Goal: Task Accomplishment & Management: Use online tool/utility

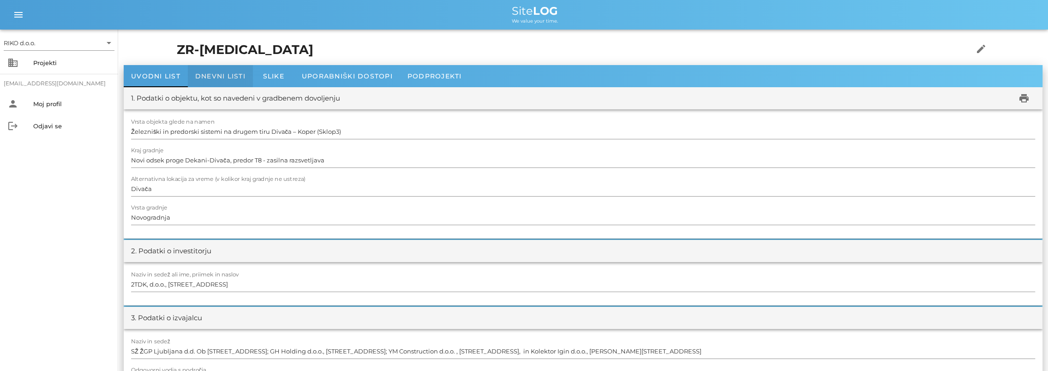
click at [228, 70] on div "Dnevni listi" at bounding box center [220, 76] width 65 height 22
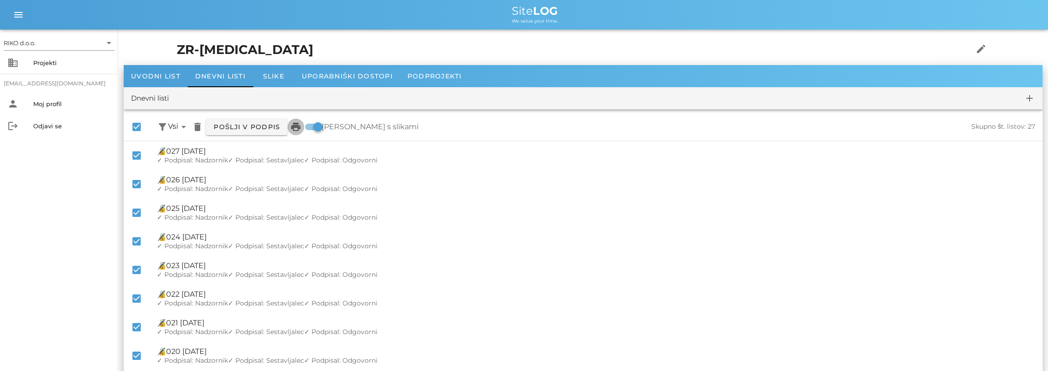
click at [300, 126] on icon "print" at bounding box center [295, 126] width 11 height 11
click at [163, 78] on span "Uvodni list" at bounding box center [155, 76] width 49 height 8
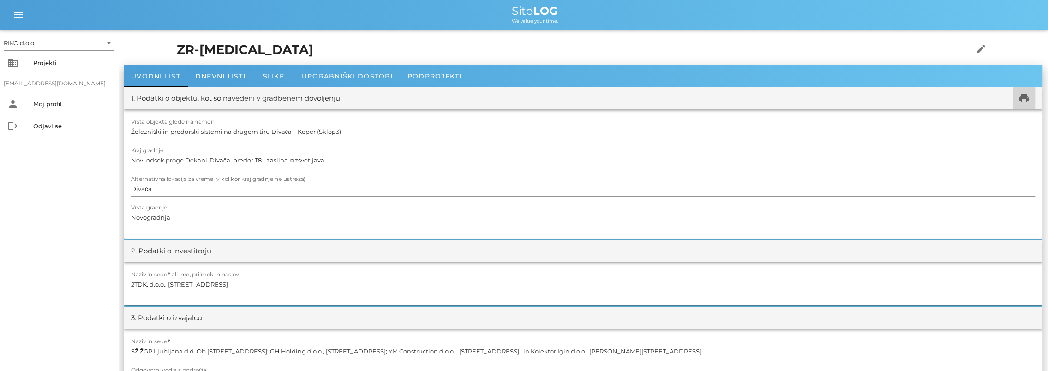
click at [1024, 101] on icon "print" at bounding box center [1023, 98] width 11 height 11
click at [46, 64] on div "Projekti" at bounding box center [72, 62] width 78 height 7
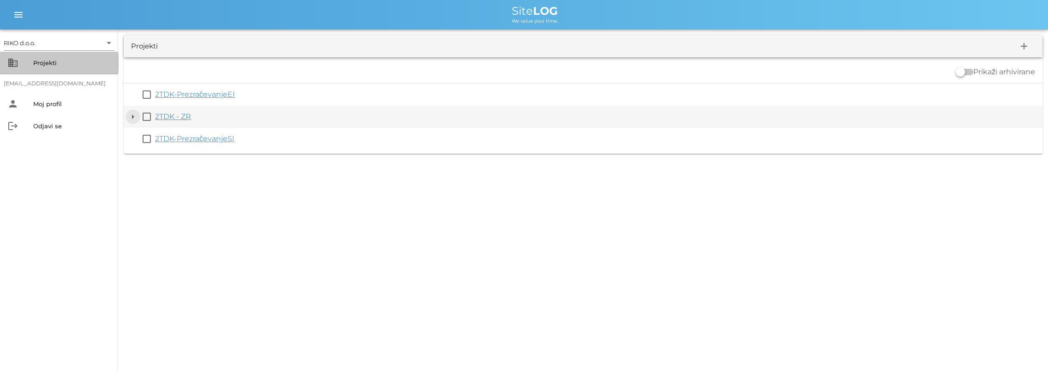
click at [137, 115] on button "arrow_drop_down" at bounding box center [132, 116] width 11 height 11
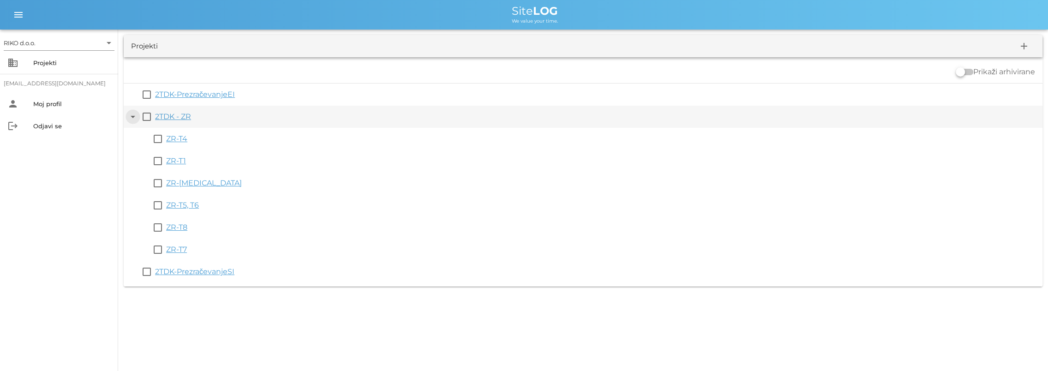
click at [136, 116] on button "arrow_drop_down" at bounding box center [132, 116] width 11 height 11
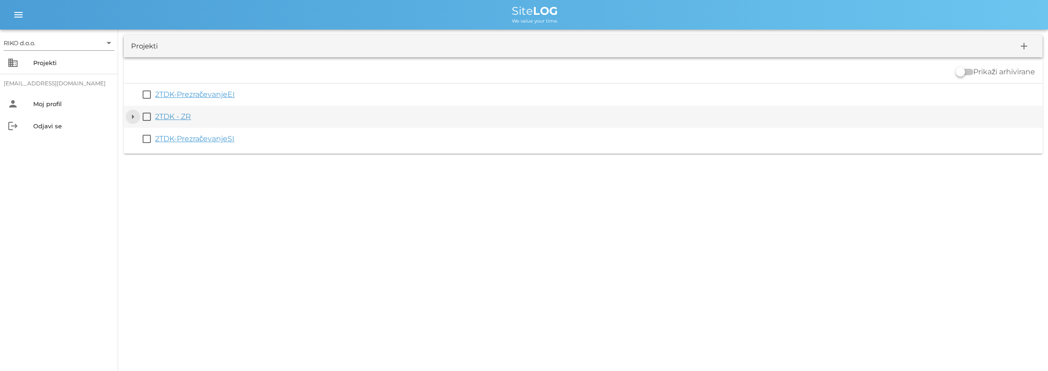
click at [133, 116] on button "arrow_drop_down" at bounding box center [132, 116] width 11 height 11
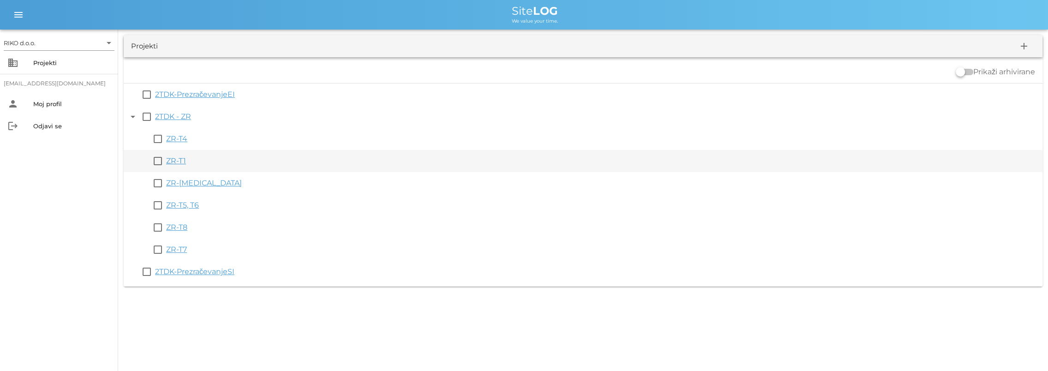
click at [181, 162] on link "ZR-T1" at bounding box center [176, 160] width 20 height 9
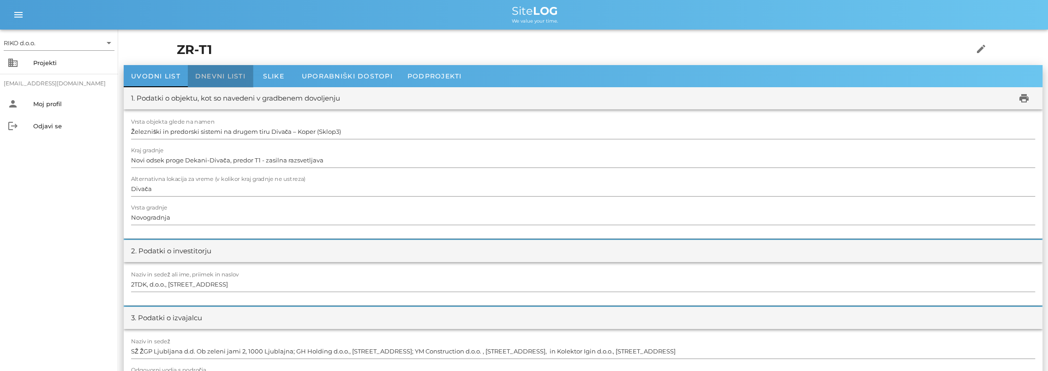
click at [235, 72] on span "Dnevni listi" at bounding box center [220, 76] width 50 height 8
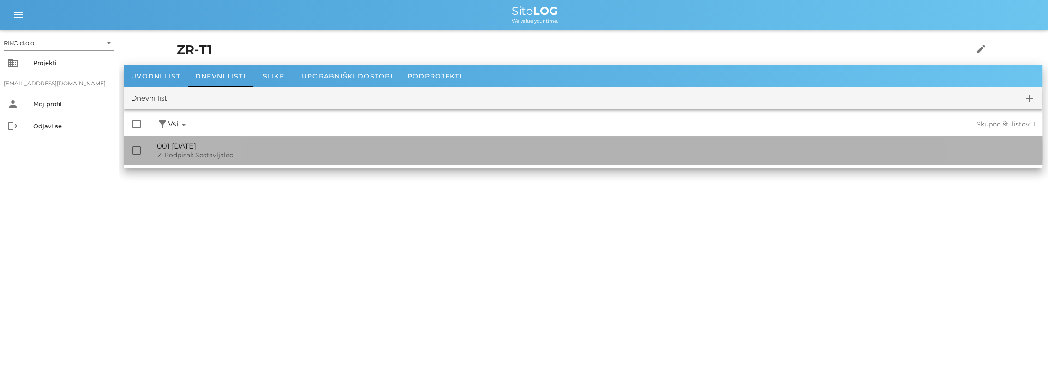
click at [183, 151] on span "✓ Podpisal: Sestavljalec" at bounding box center [195, 155] width 76 height 8
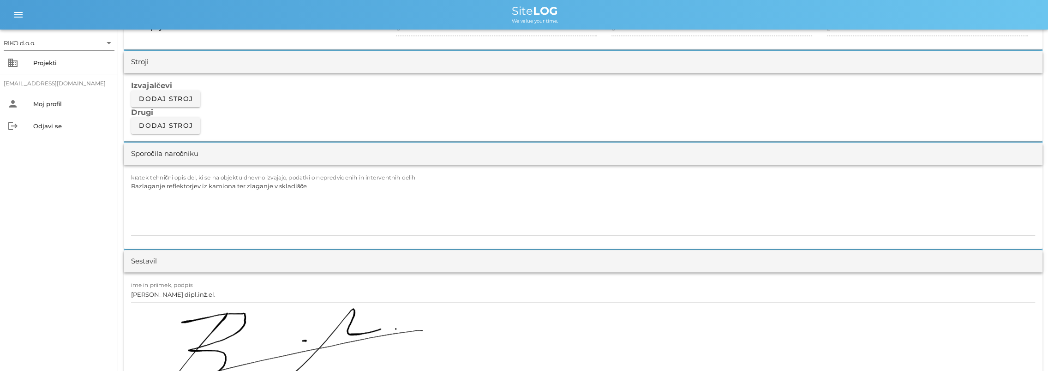
scroll to position [785, 0]
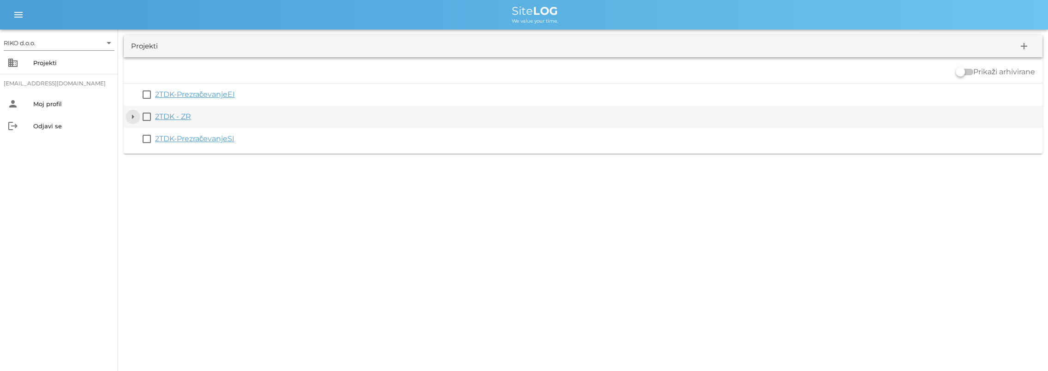
click at [135, 114] on button "arrow_drop_down" at bounding box center [132, 116] width 11 height 11
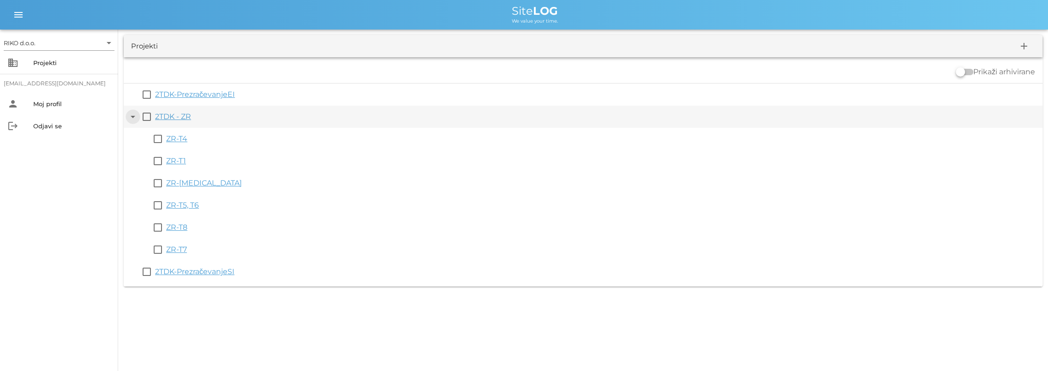
click at [130, 117] on button "arrow_drop_down" at bounding box center [132, 116] width 11 height 11
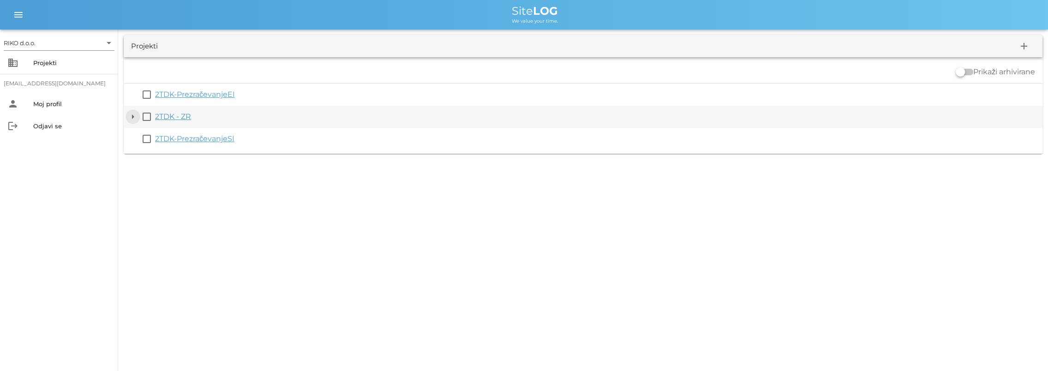
click at [138, 117] on button "arrow_drop_down" at bounding box center [132, 116] width 11 height 11
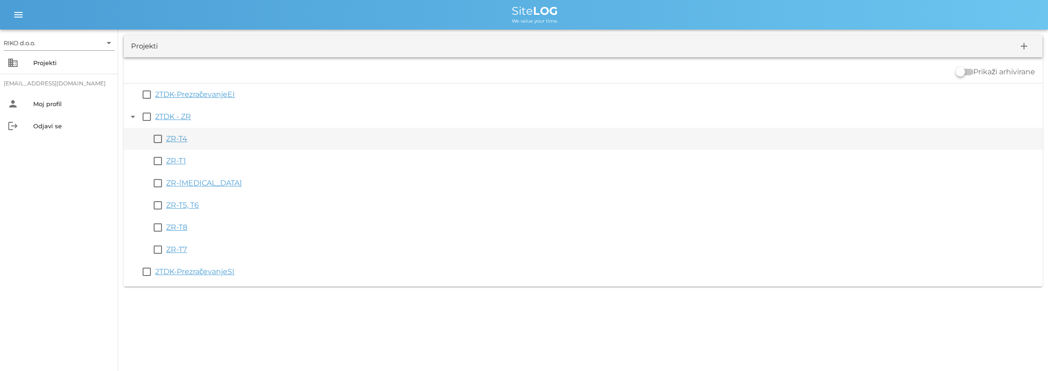
click at [181, 141] on link "ZR-T4" at bounding box center [176, 138] width 21 height 9
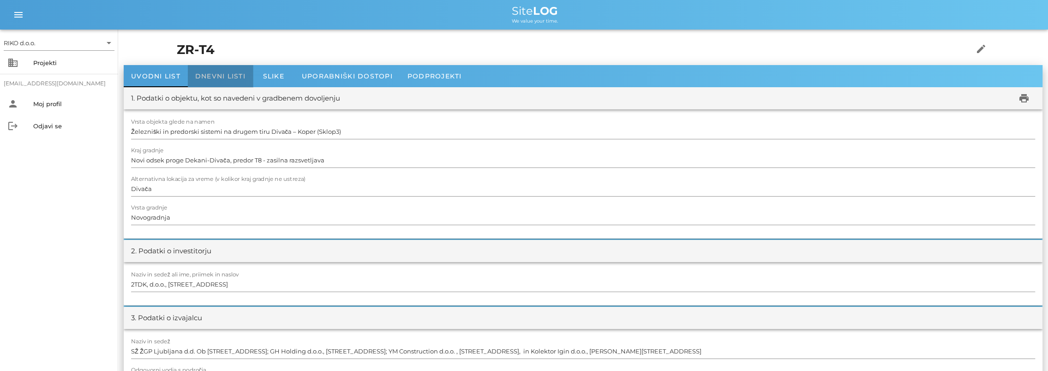
click at [205, 86] on div "Dnevni listi" at bounding box center [220, 76] width 65 height 22
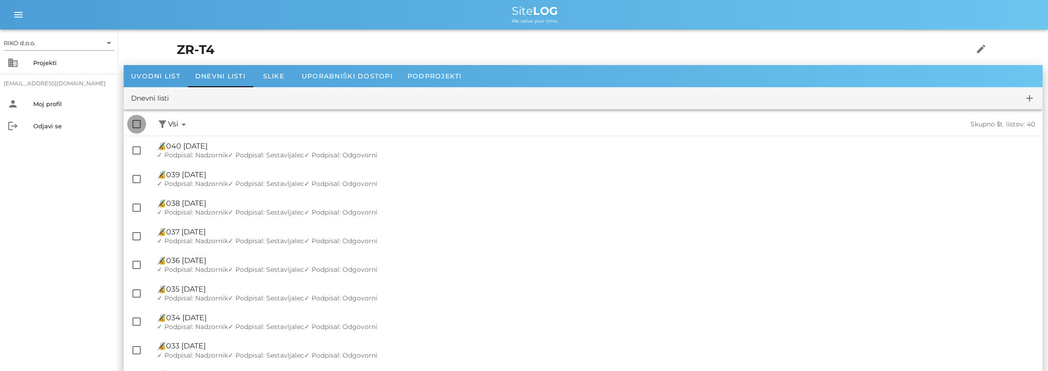
click at [136, 126] on div at bounding box center [137, 124] width 16 height 16
checkbox input "true"
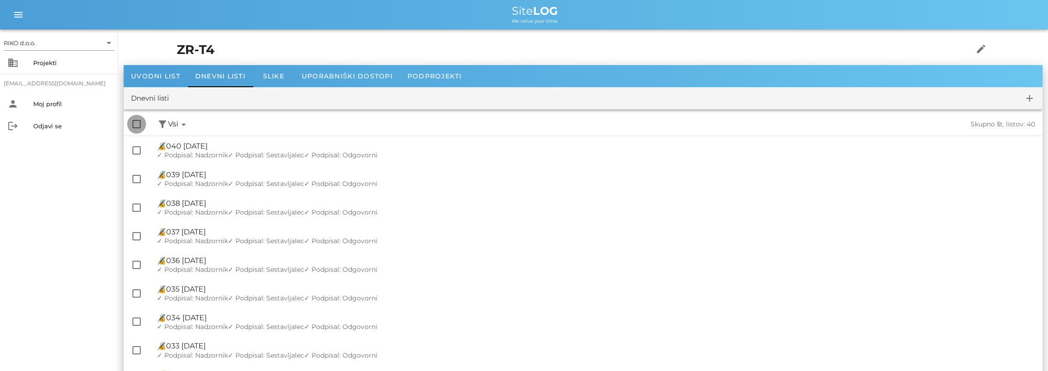
checkbox input "true"
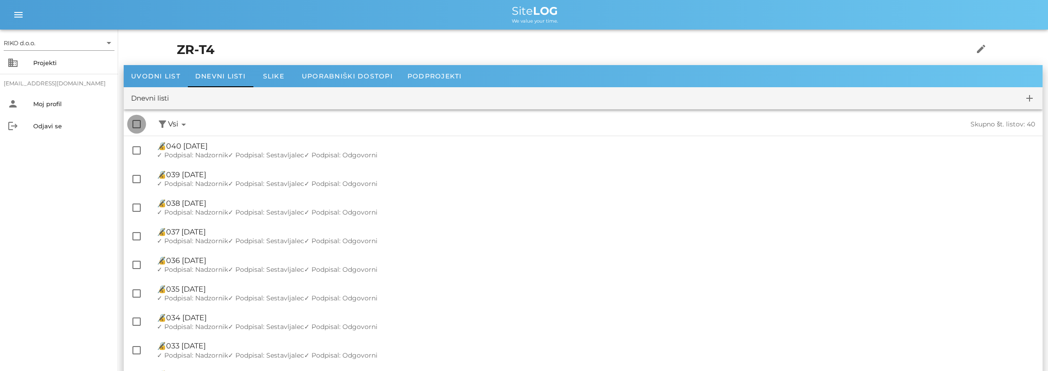
checkbox input "true"
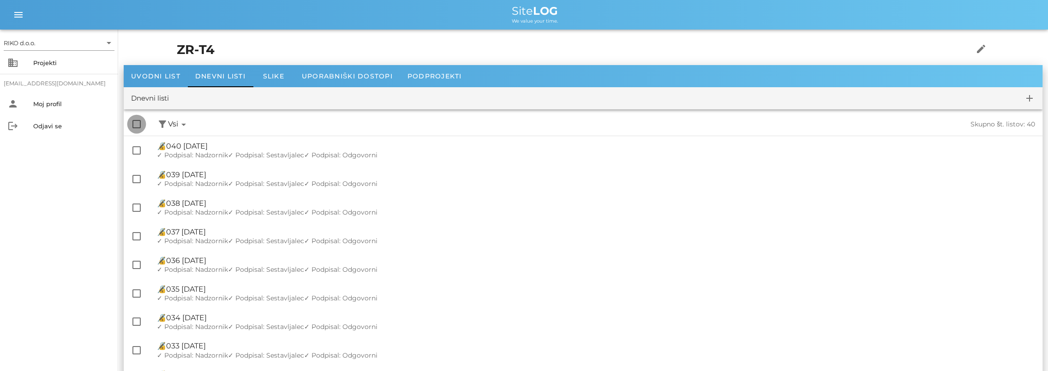
checkbox input "true"
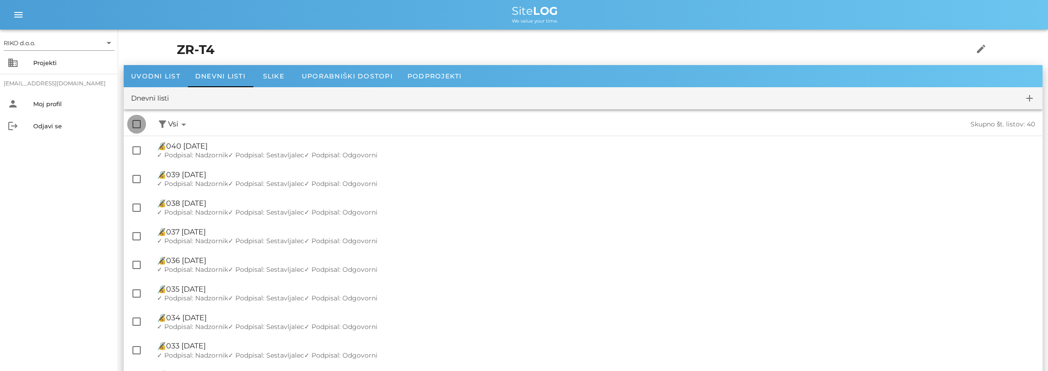
checkbox input "true"
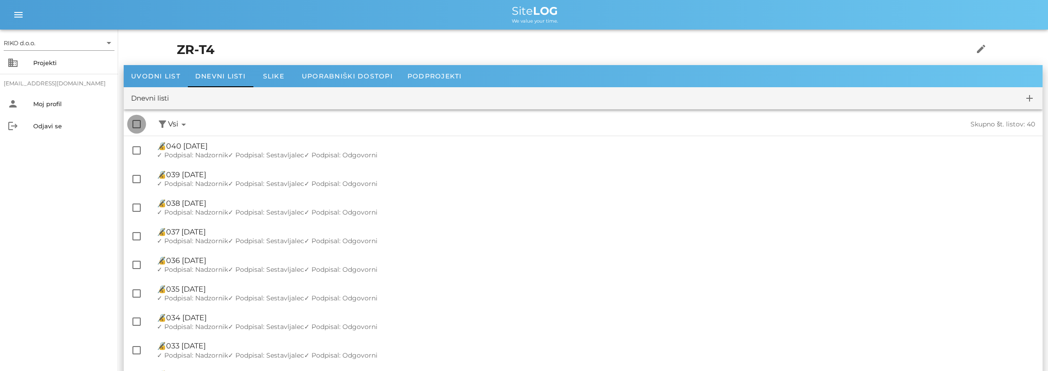
checkbox input "true"
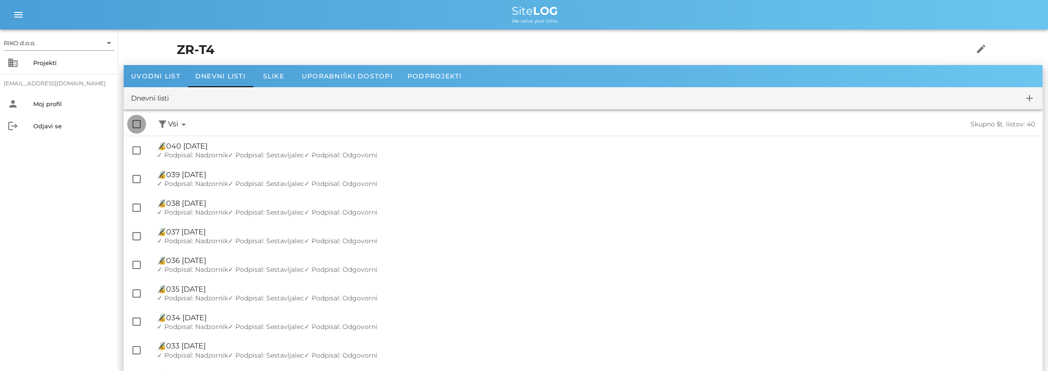
checkbox input "true"
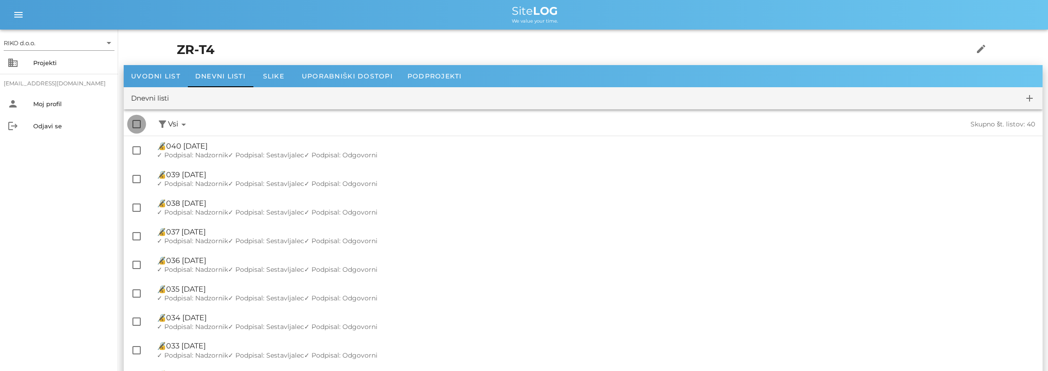
checkbox input "true"
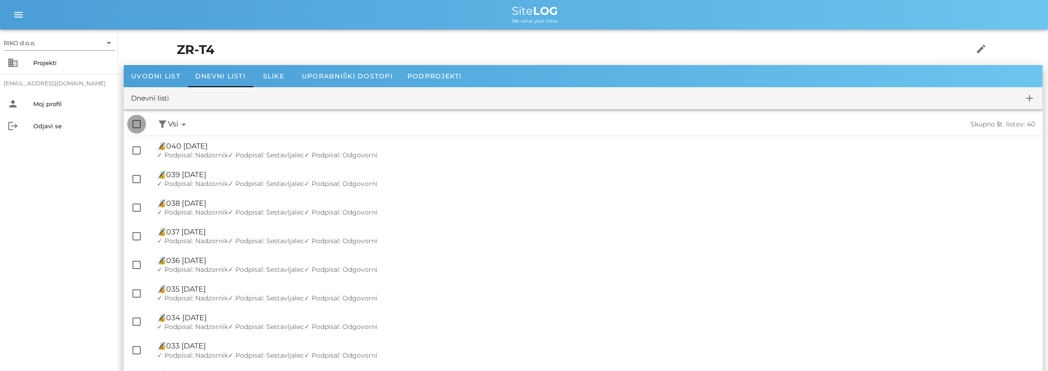
checkbox input "true"
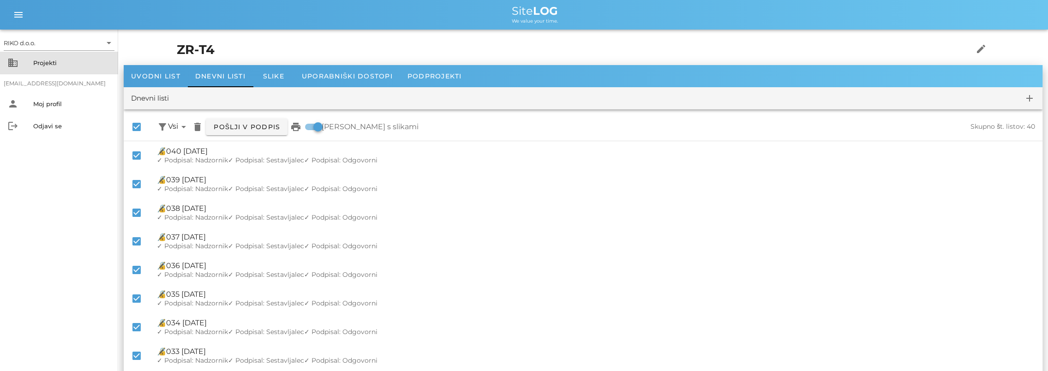
click at [66, 64] on div "Projekti" at bounding box center [72, 62] width 78 height 7
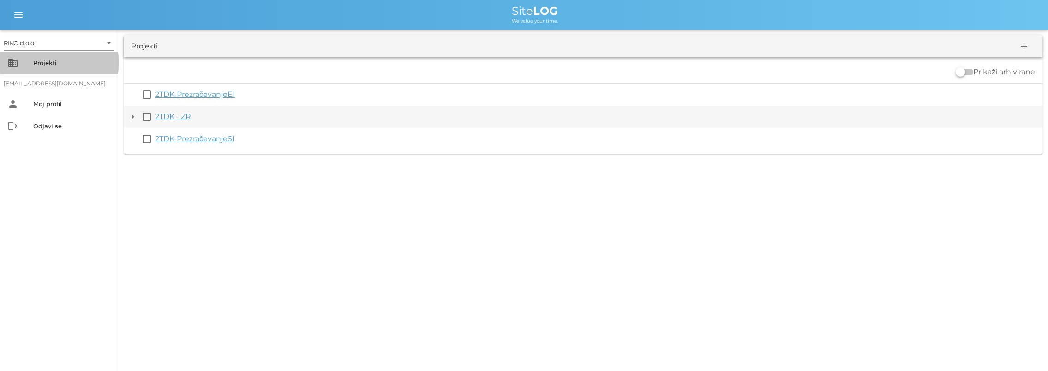
click at [131, 115] on button "arrow_drop_down" at bounding box center [132, 116] width 11 height 11
click at [133, 115] on button "arrow_drop_down" at bounding box center [132, 116] width 11 height 11
click at [139, 118] on div "arrow_drop_down check_box_outline_blank 2TDK - ZR" at bounding box center [583, 117] width 919 height 22
click at [134, 117] on button "arrow_drop_down" at bounding box center [132, 116] width 11 height 11
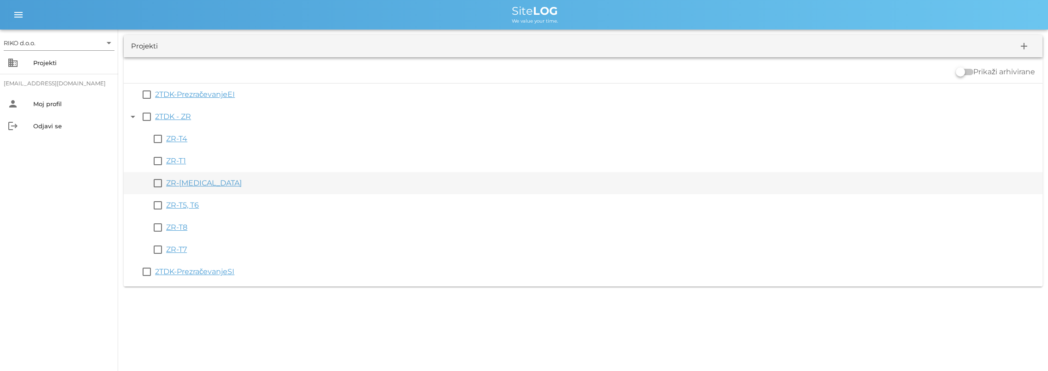
click at [188, 185] on div "ZR-[MEDICAL_DATA]" at bounding box center [602, 183] width 873 height 11
click at [176, 184] on link "ZR-[MEDICAL_DATA]" at bounding box center [204, 183] width 76 height 9
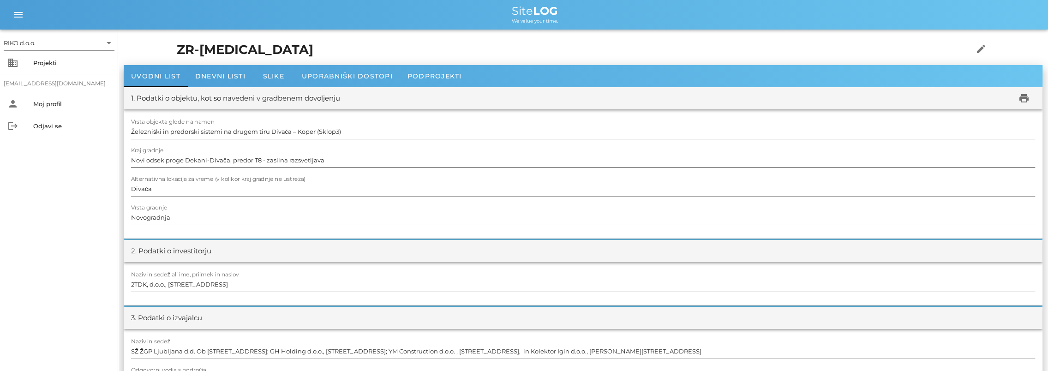
click at [259, 160] on input "Novi odsek proge Dekani-Divača, predor T8 - zasilna razsvetljava" at bounding box center [583, 160] width 904 height 15
type input "Novi odsek proge Dekani-Divača, predor [MEDICAL_DATA] - zasilna razsvetljava"
click at [651, 51] on h1 "ZR-[MEDICAL_DATA]" at bounding box center [549, 50] width 745 height 19
click at [1027, 99] on icon "print" at bounding box center [1023, 98] width 11 height 11
click at [60, 61] on div "Projekti" at bounding box center [72, 62] width 78 height 7
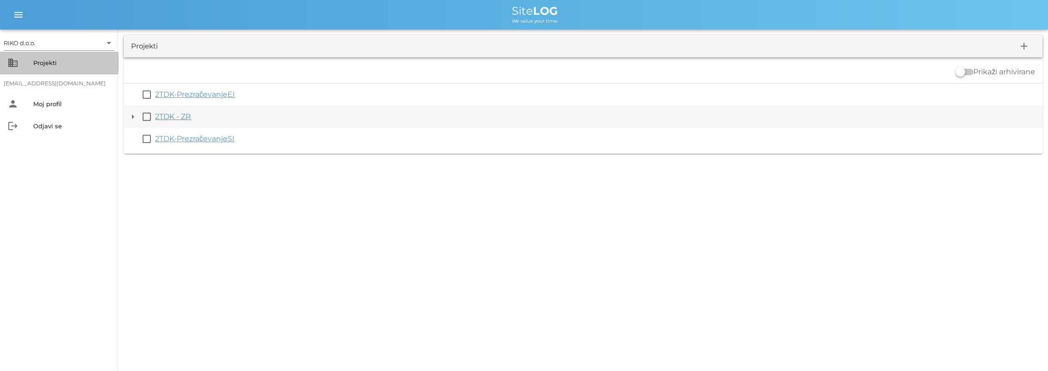
click at [134, 111] on button "arrow_drop_down" at bounding box center [132, 116] width 11 height 11
click at [132, 116] on button "arrow_drop_down" at bounding box center [132, 116] width 11 height 11
click at [128, 115] on button "arrow_drop_down" at bounding box center [132, 116] width 11 height 11
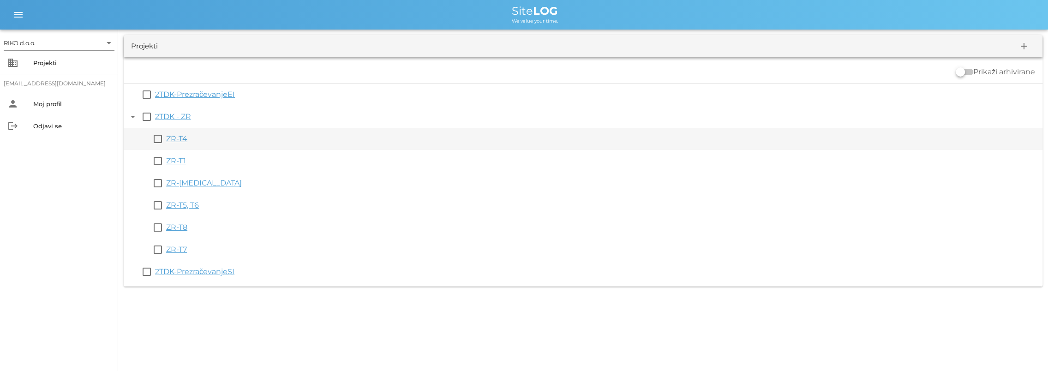
click at [180, 142] on link "ZR-T4" at bounding box center [176, 138] width 21 height 9
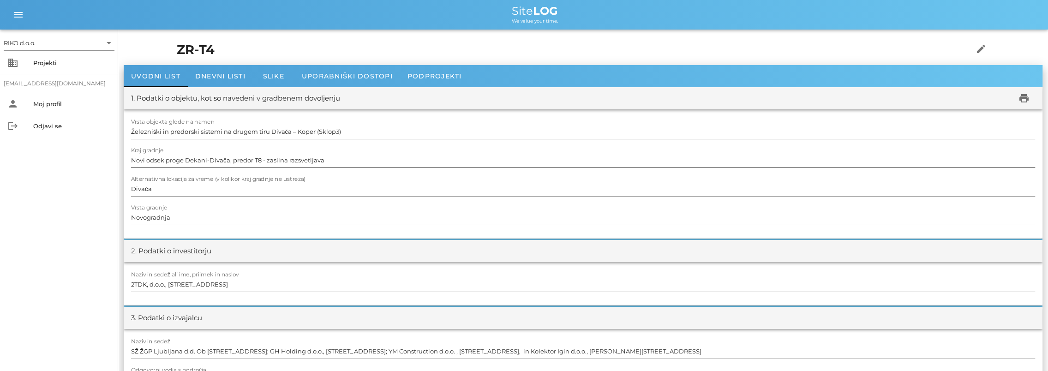
click at [259, 162] on input "Novi odsek proge Dekani-Divača, predor T8 - zasilna razsvetljava" at bounding box center [583, 160] width 904 height 15
type input "Novi odsek proge Dekani-Divača, predor T4 - zasilna razsvetljava"
click at [95, 250] on div "RIKO d.o.o. arrow_drop_down business Projekti [EMAIL_ADDRESS][DOMAIN_NAME] pers…" at bounding box center [59, 200] width 118 height 341
click at [1023, 100] on icon "print" at bounding box center [1023, 98] width 11 height 11
click at [223, 73] on span "Dnevni listi" at bounding box center [220, 76] width 50 height 8
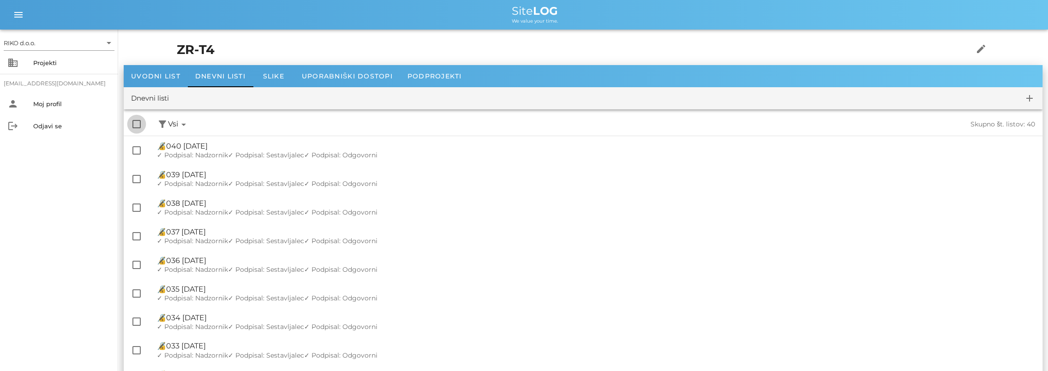
click at [137, 127] on div at bounding box center [137, 124] width 16 height 16
checkbox input "true"
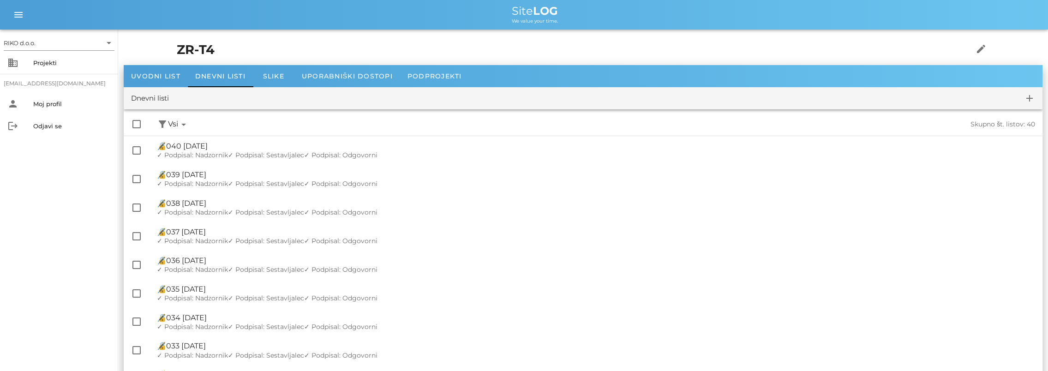
checkbox input "true"
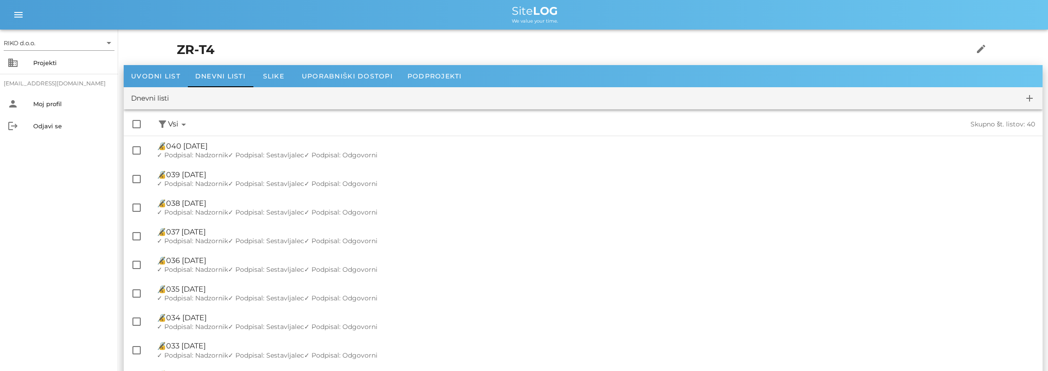
checkbox input "true"
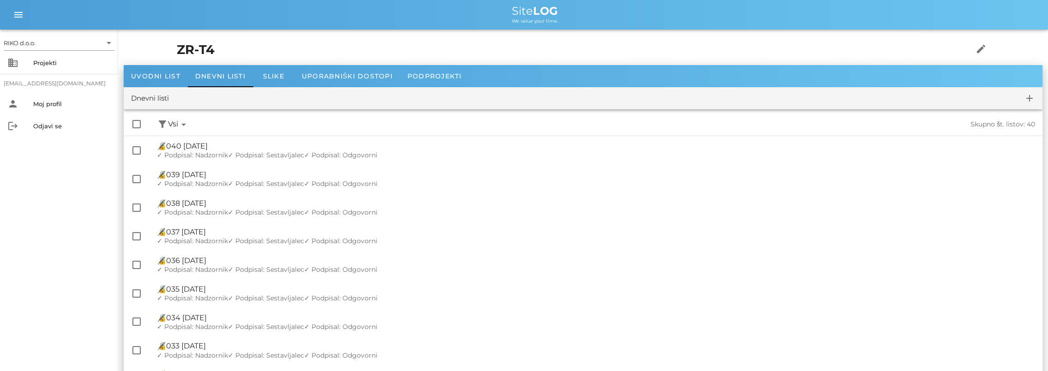
checkbox input "true"
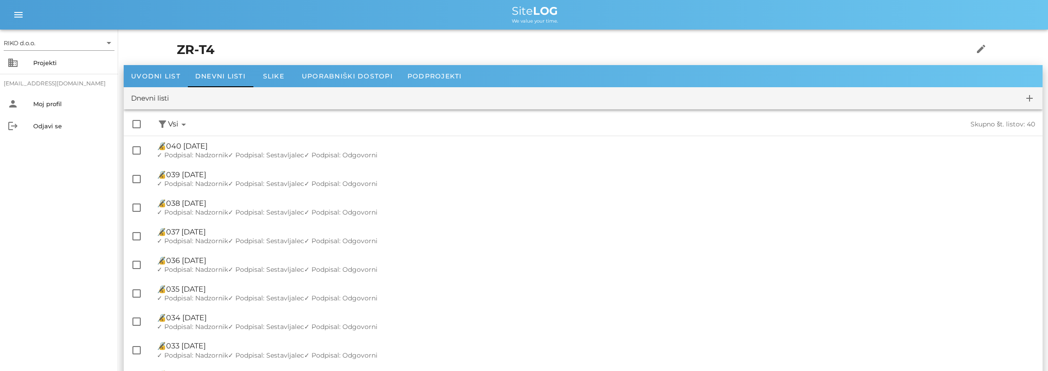
checkbox input "true"
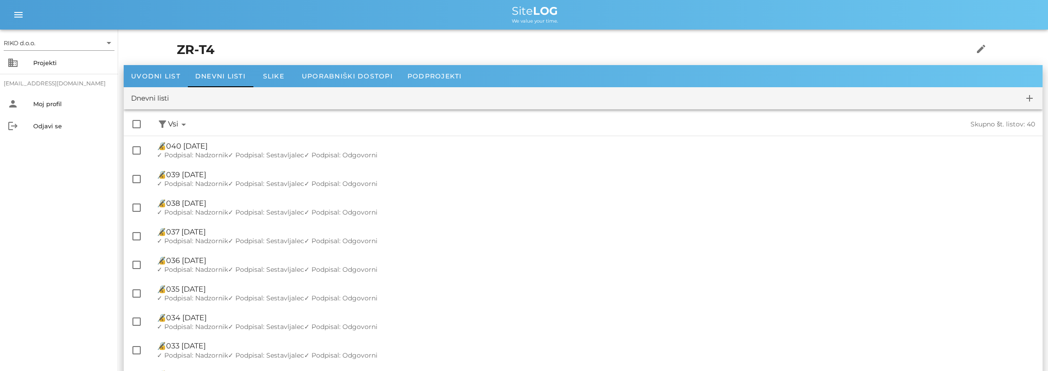
checkbox input "true"
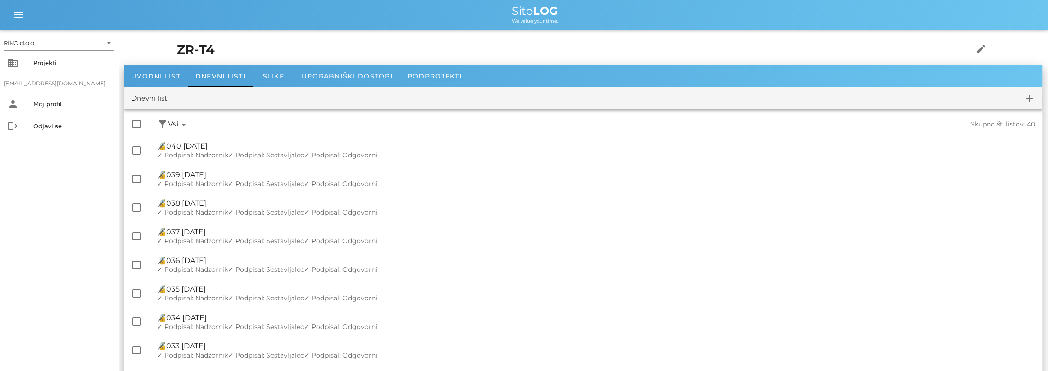
checkbox input "true"
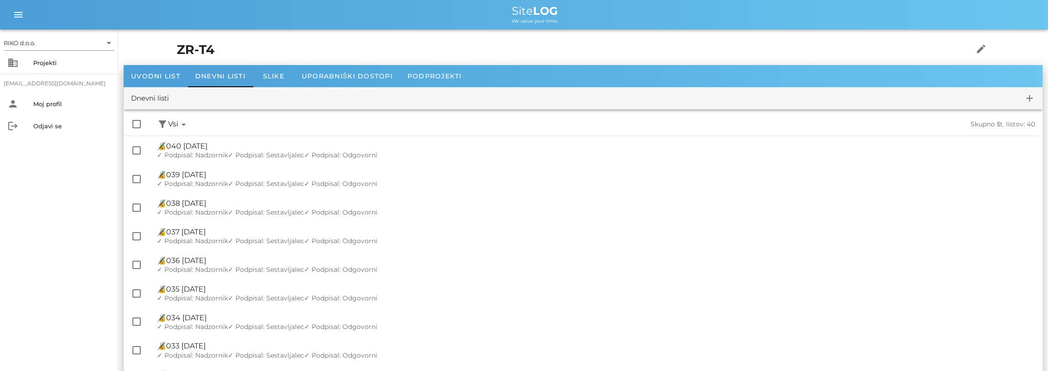
checkbox input "true"
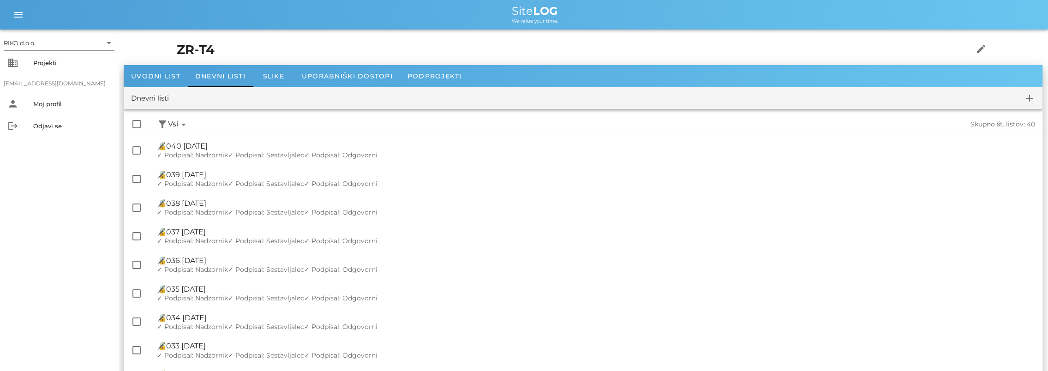
checkbox input "true"
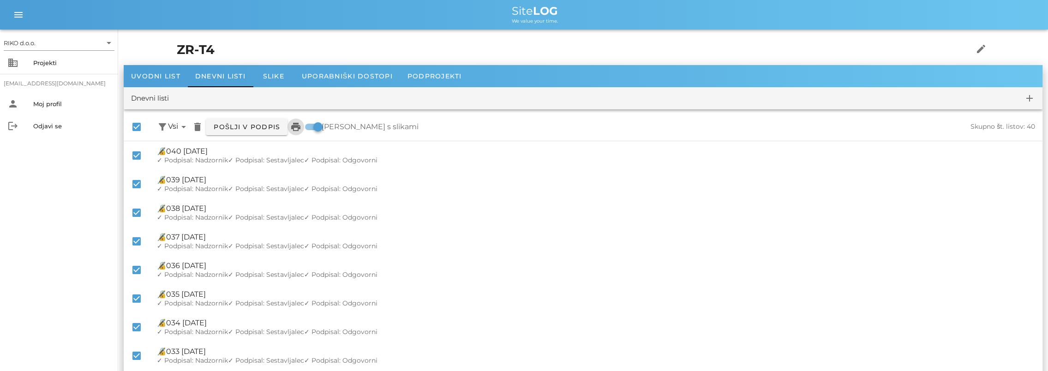
click at [301, 129] on icon "print" at bounding box center [295, 126] width 11 height 11
click at [136, 126] on div at bounding box center [137, 127] width 16 height 16
checkbox input "false"
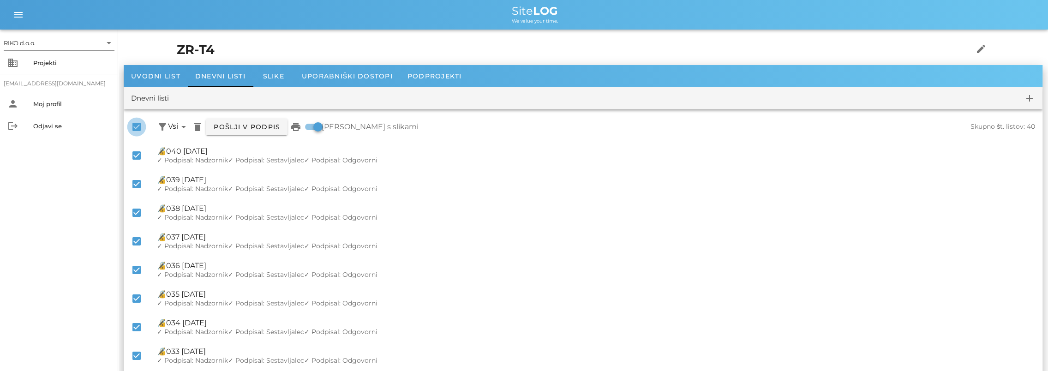
checkbox input "false"
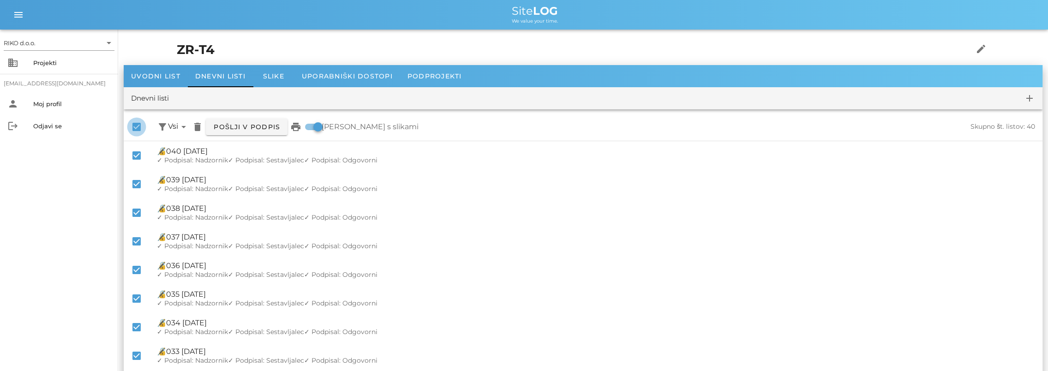
checkbox input "false"
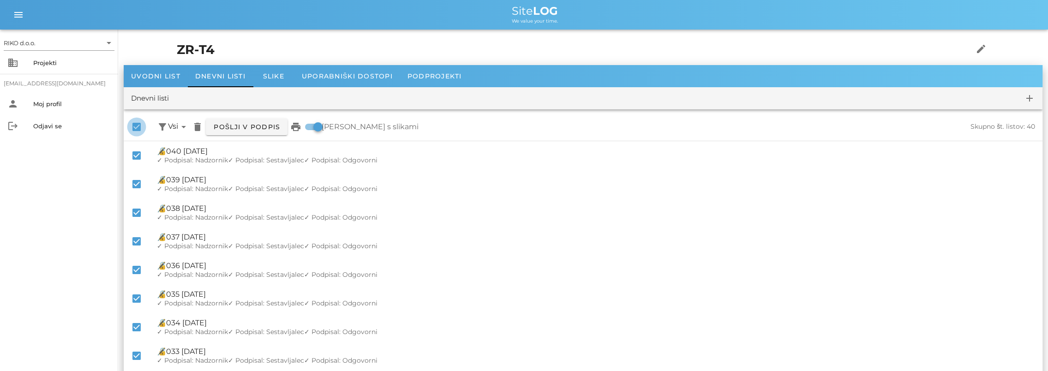
checkbox input "false"
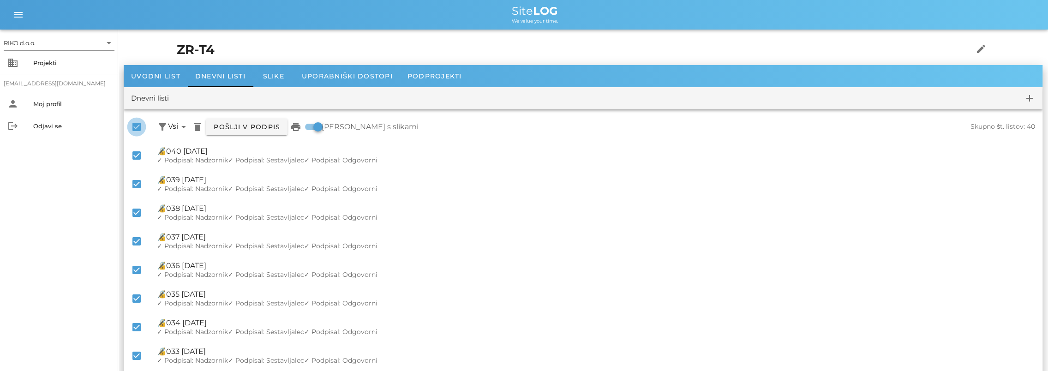
checkbox input "false"
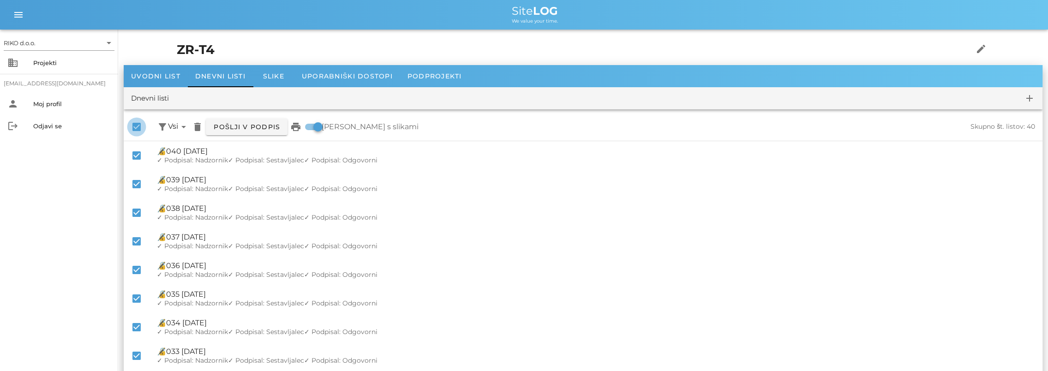
checkbox input "false"
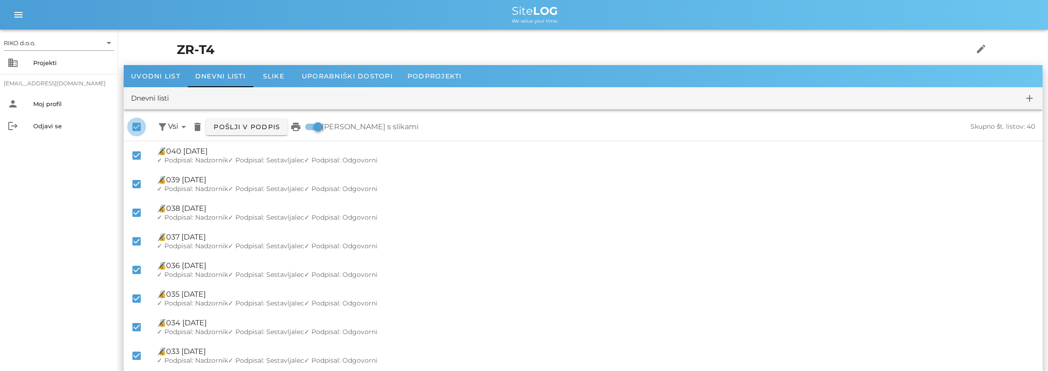
checkbox input "false"
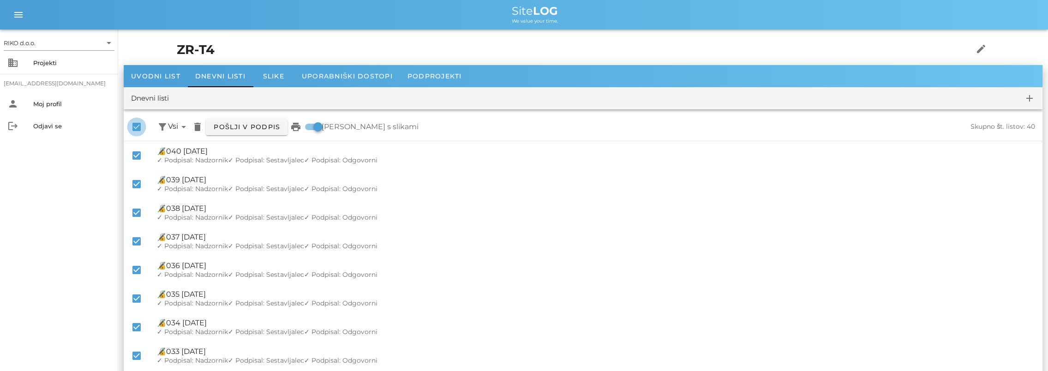
checkbox input "false"
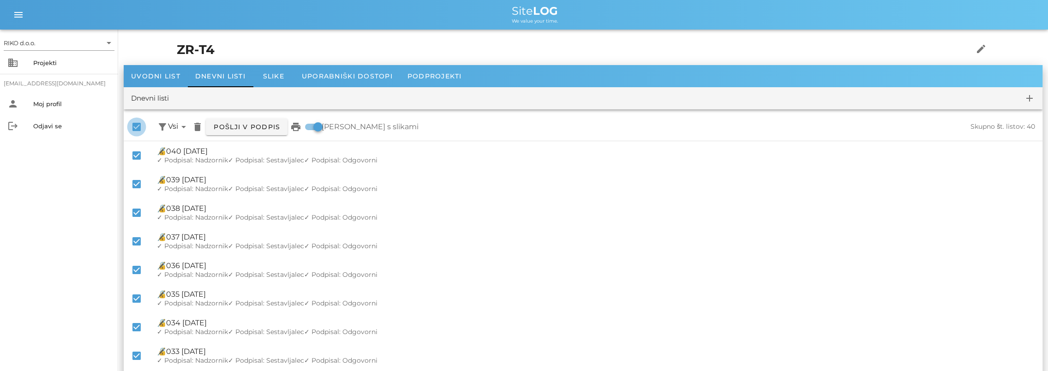
checkbox input "false"
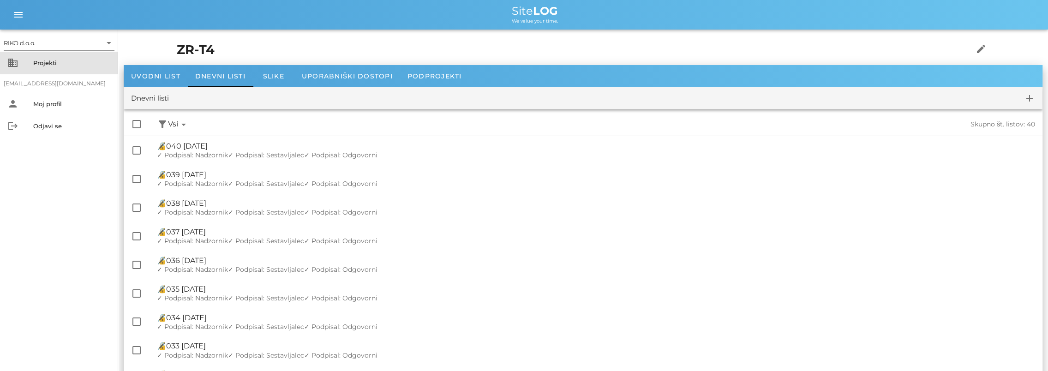
click at [16, 66] on icon "business" at bounding box center [12, 62] width 11 height 11
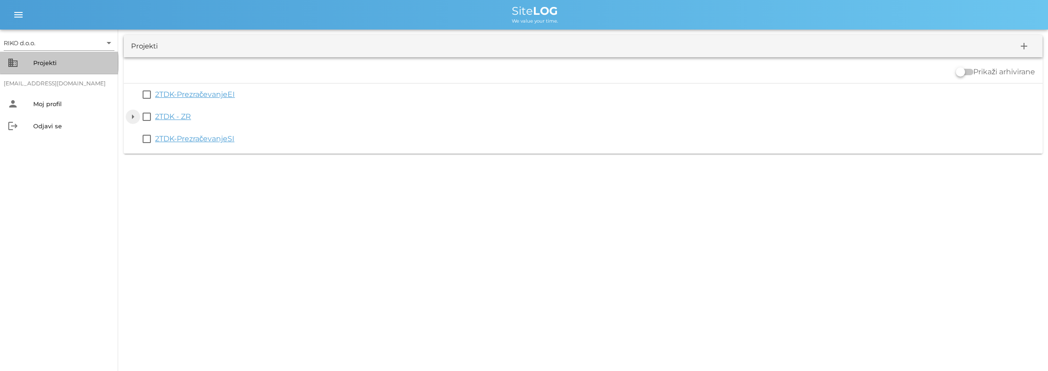
click at [132, 113] on button "arrow_drop_down" at bounding box center [132, 116] width 11 height 11
